Goal: Task Accomplishment & Management: Use online tool/utility

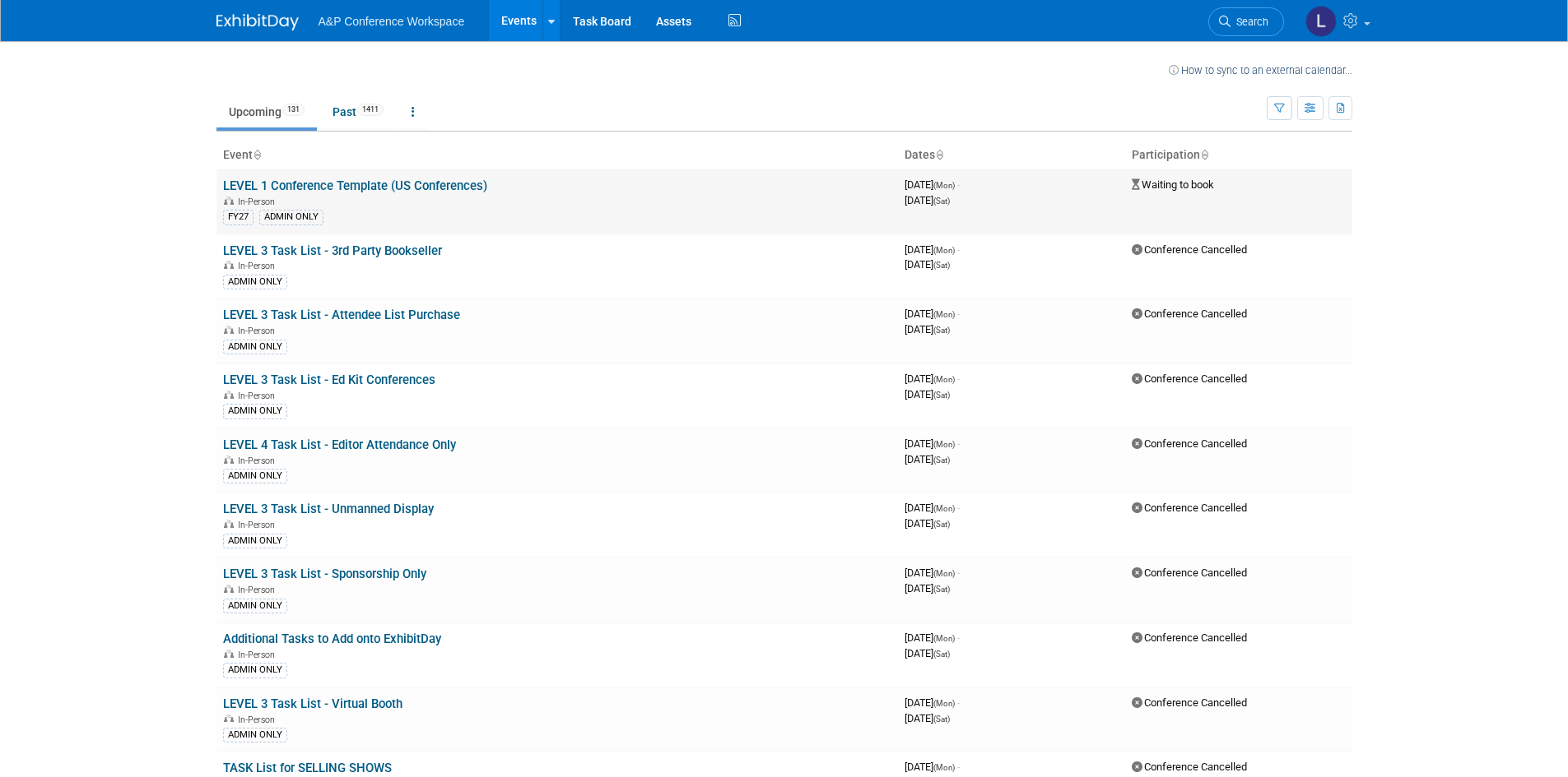
scroll to position [2517, 0]
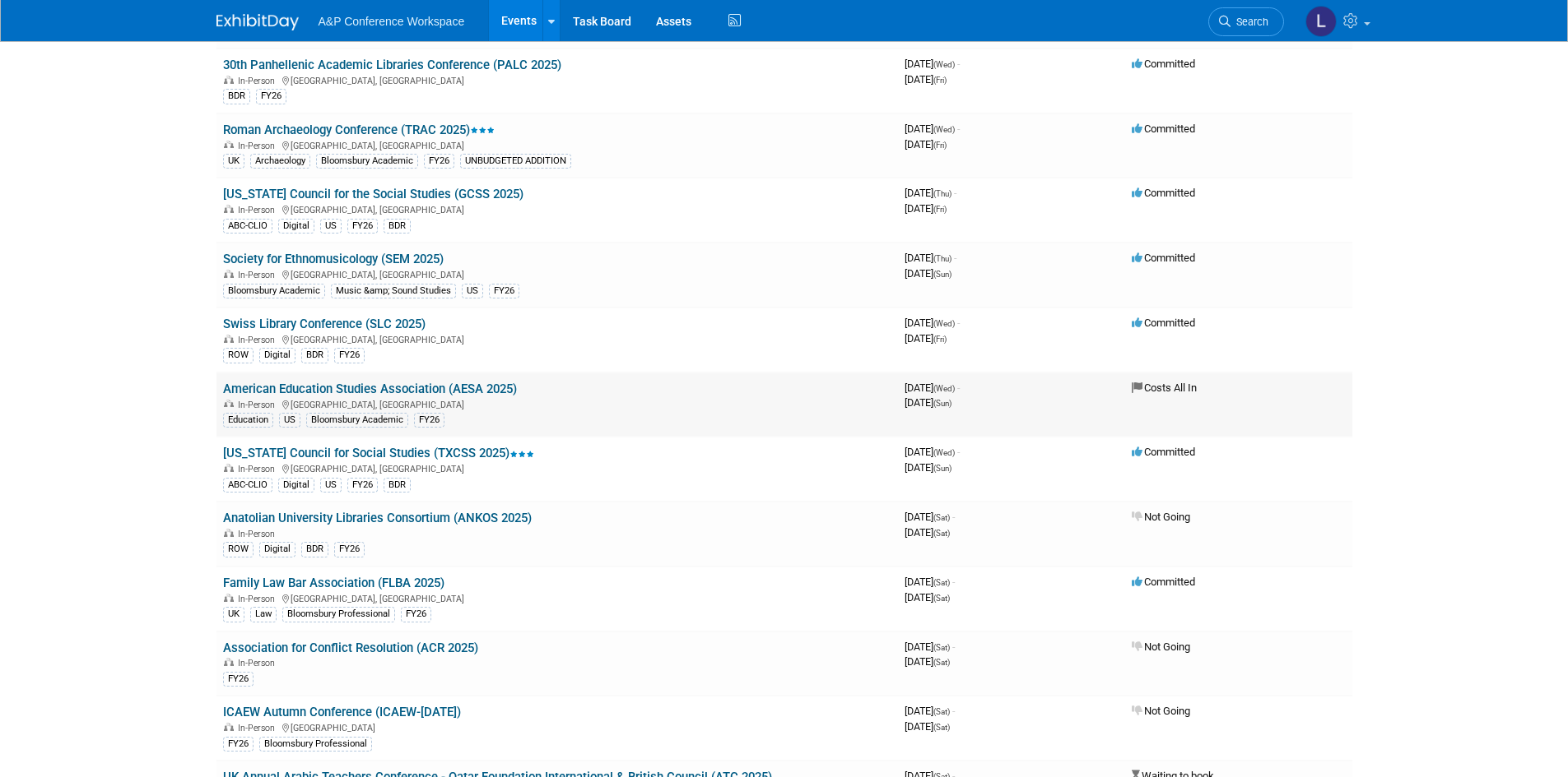
click at [485, 387] on link "American Education Studies Association (AESA 2025)" at bounding box center [370, 388] width 294 height 14
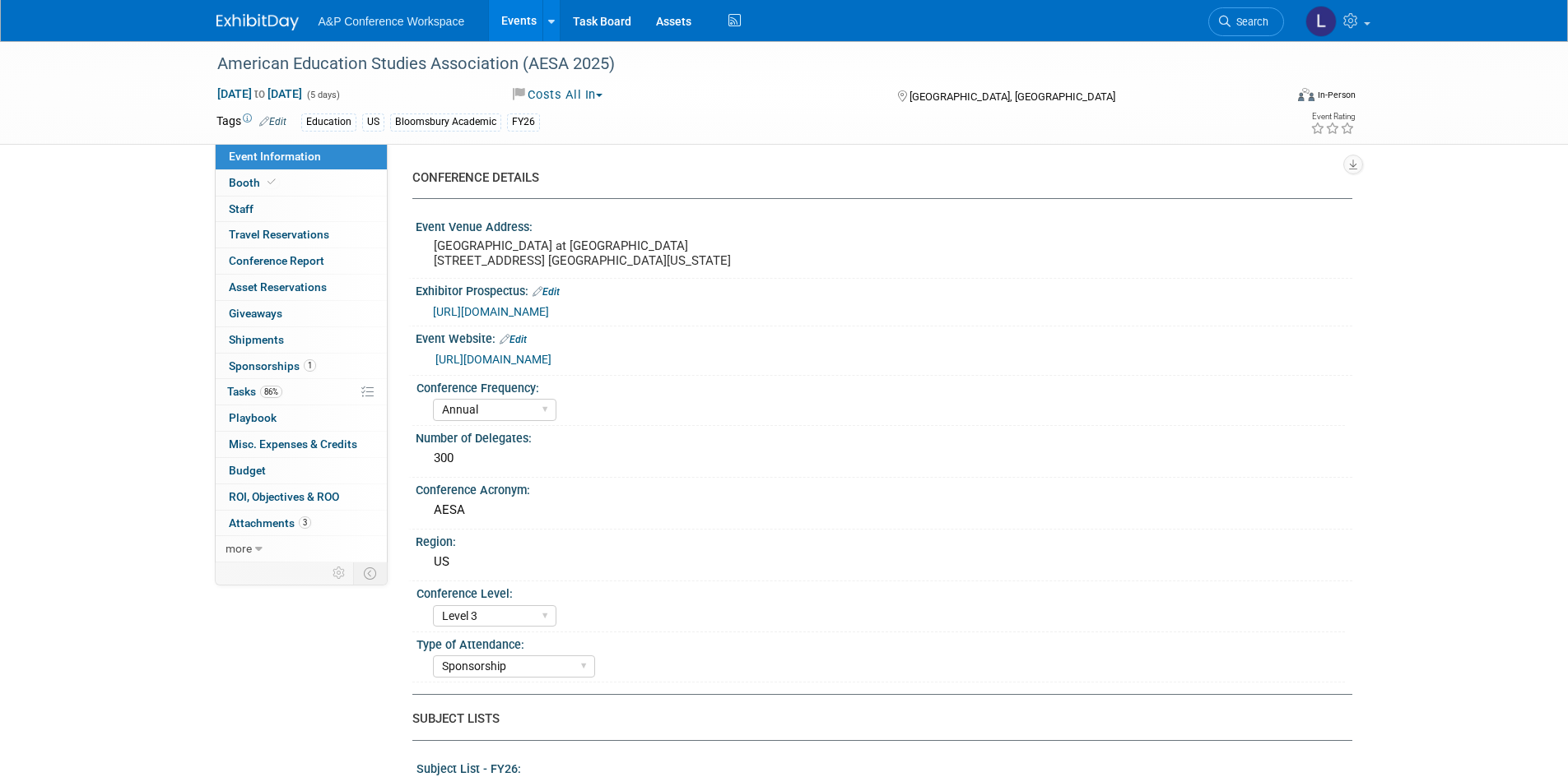
select select "Annual"
select select "Level 3"
select select "Sponsorship"
select select "Education"
select select "Bloomsbury Academic"
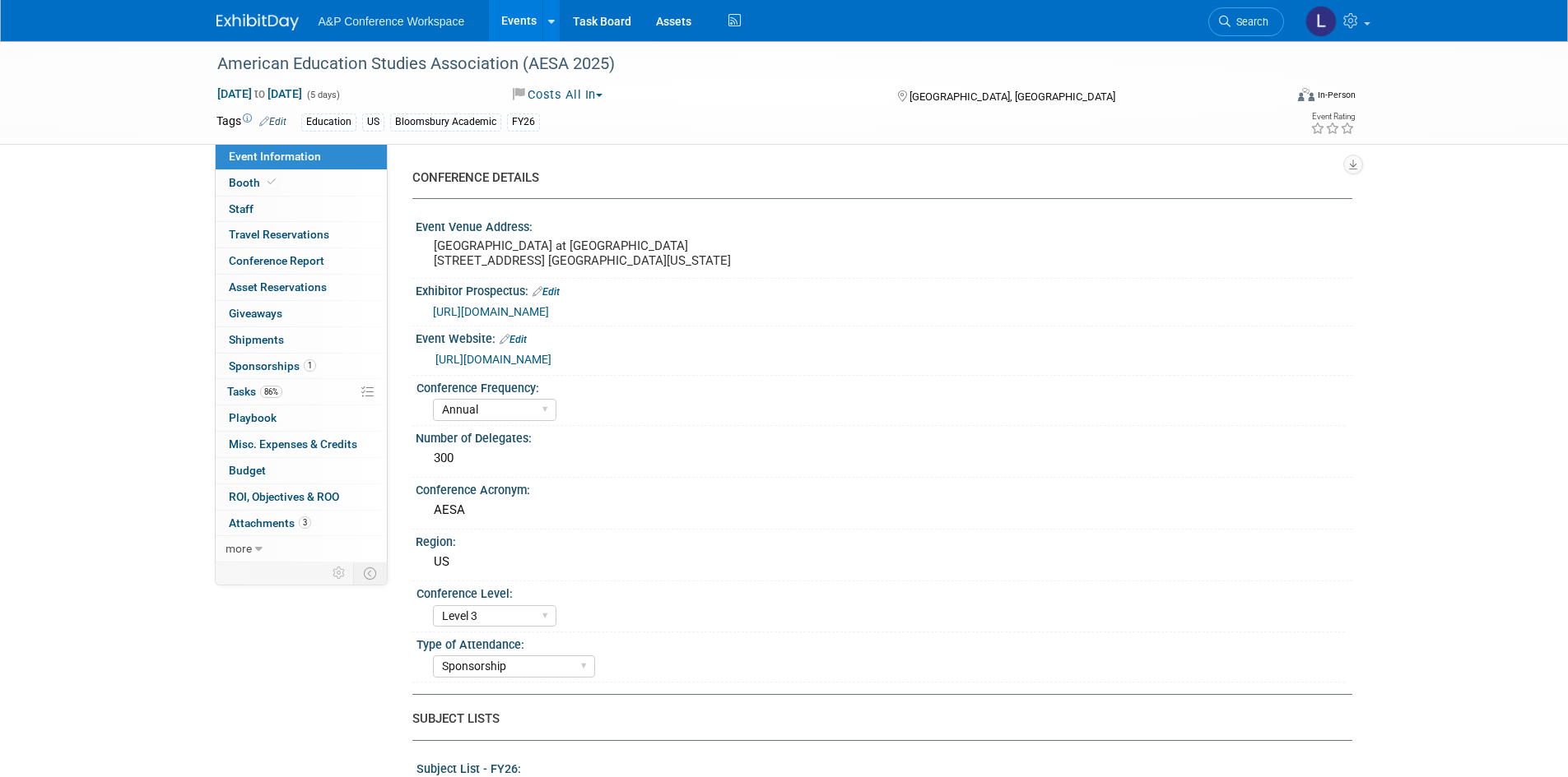
select select "[PERSON_NAME]"
select select "Lianna Iwanikiw"
select select "Seth Taylor"
select select "Brand/Subject Presence​"
click at [285, 380] on link "86% Tasks 86%" at bounding box center [301, 392] width 171 height 25
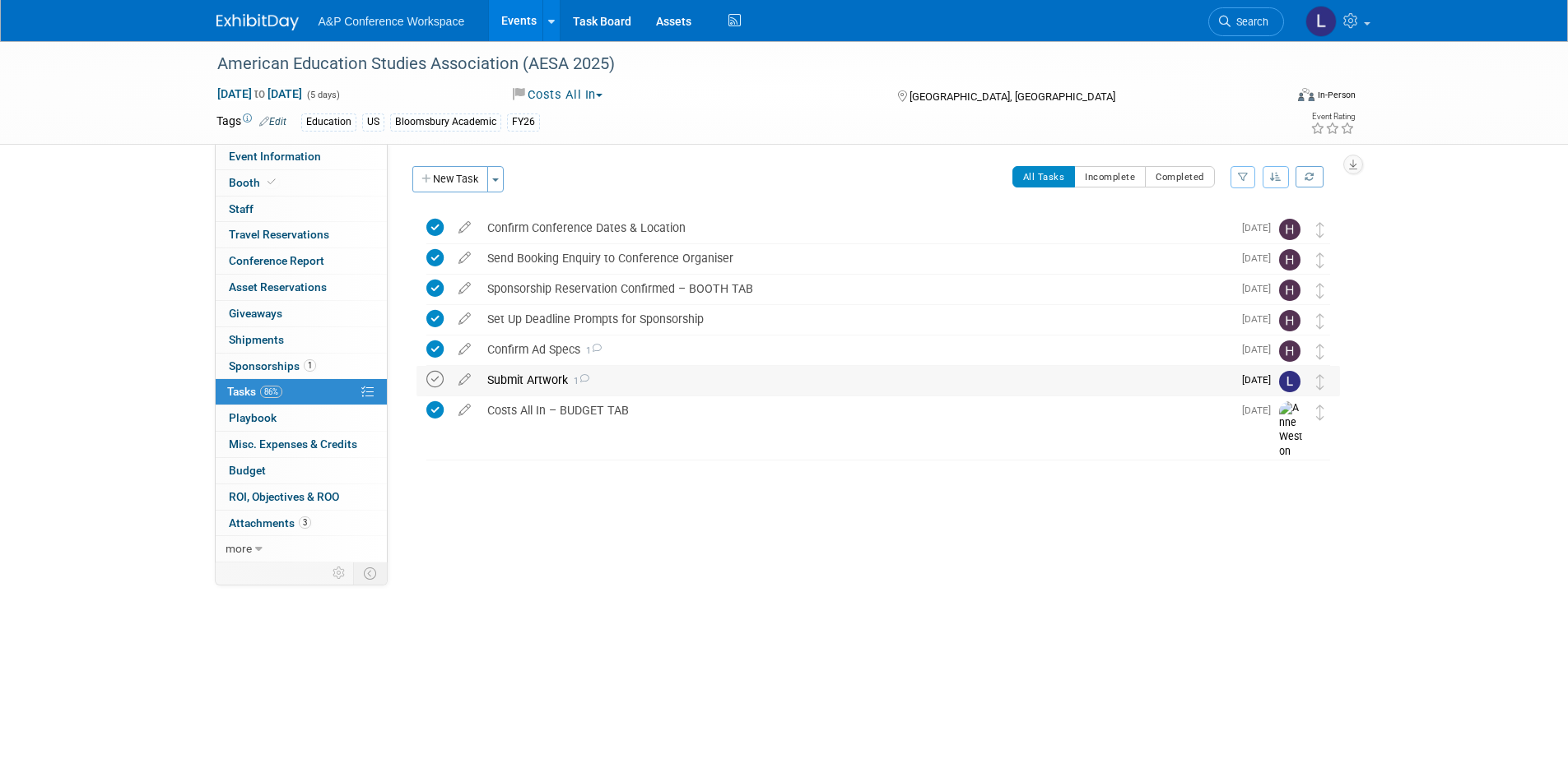
click at [436, 378] on icon at bounding box center [435, 380] width 17 height 17
